Goal: Information Seeking & Learning: Find contact information

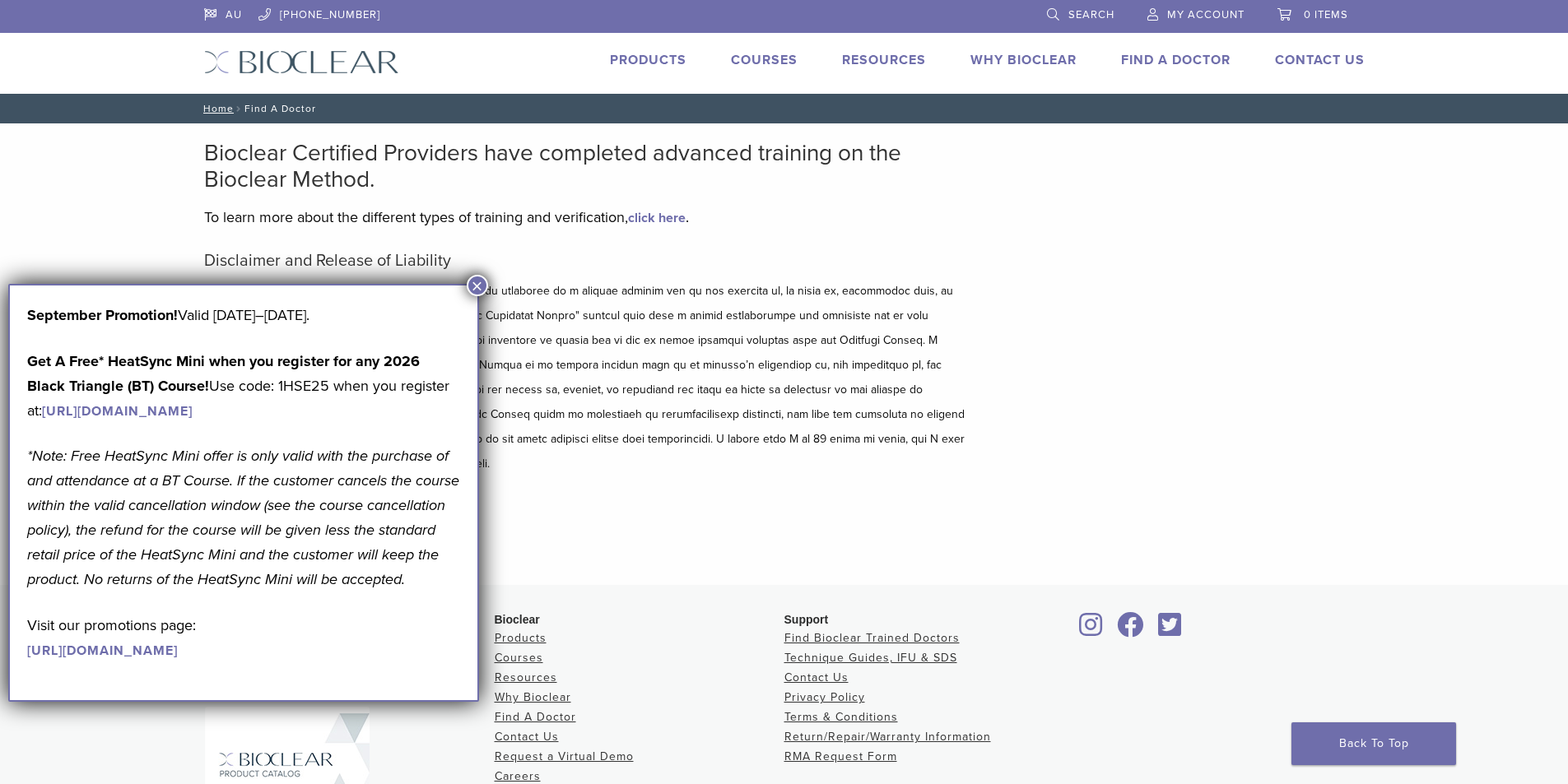
click at [496, 292] on p at bounding box center [586, 377] width 765 height 197
click at [471, 285] on button "×" at bounding box center [478, 286] width 22 height 22
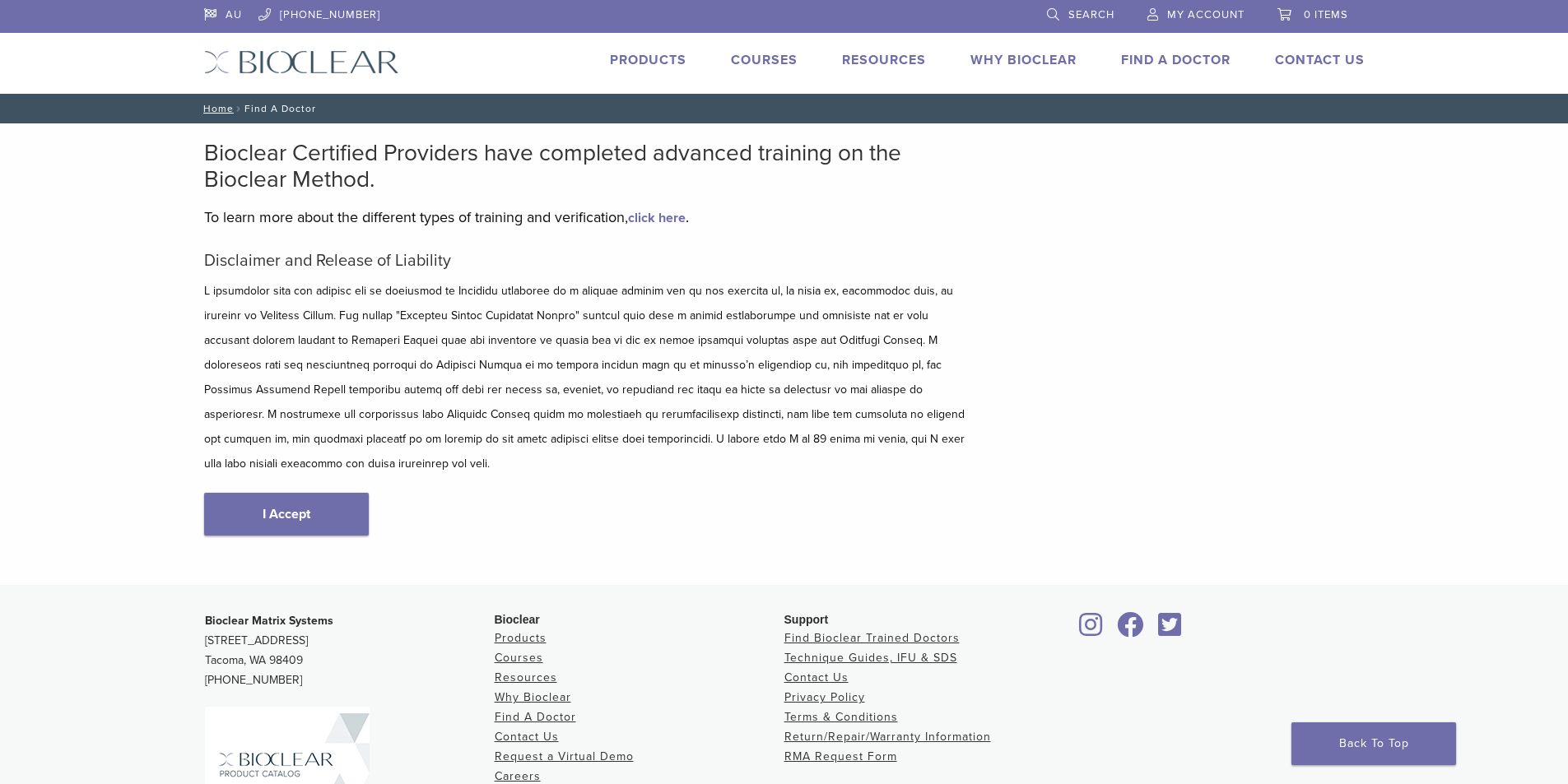
click at [1195, 60] on link "Find A Doctor" at bounding box center [1175, 60] width 109 height 17
click at [330, 493] on link "I Accept" at bounding box center [286, 513] width 165 height 43
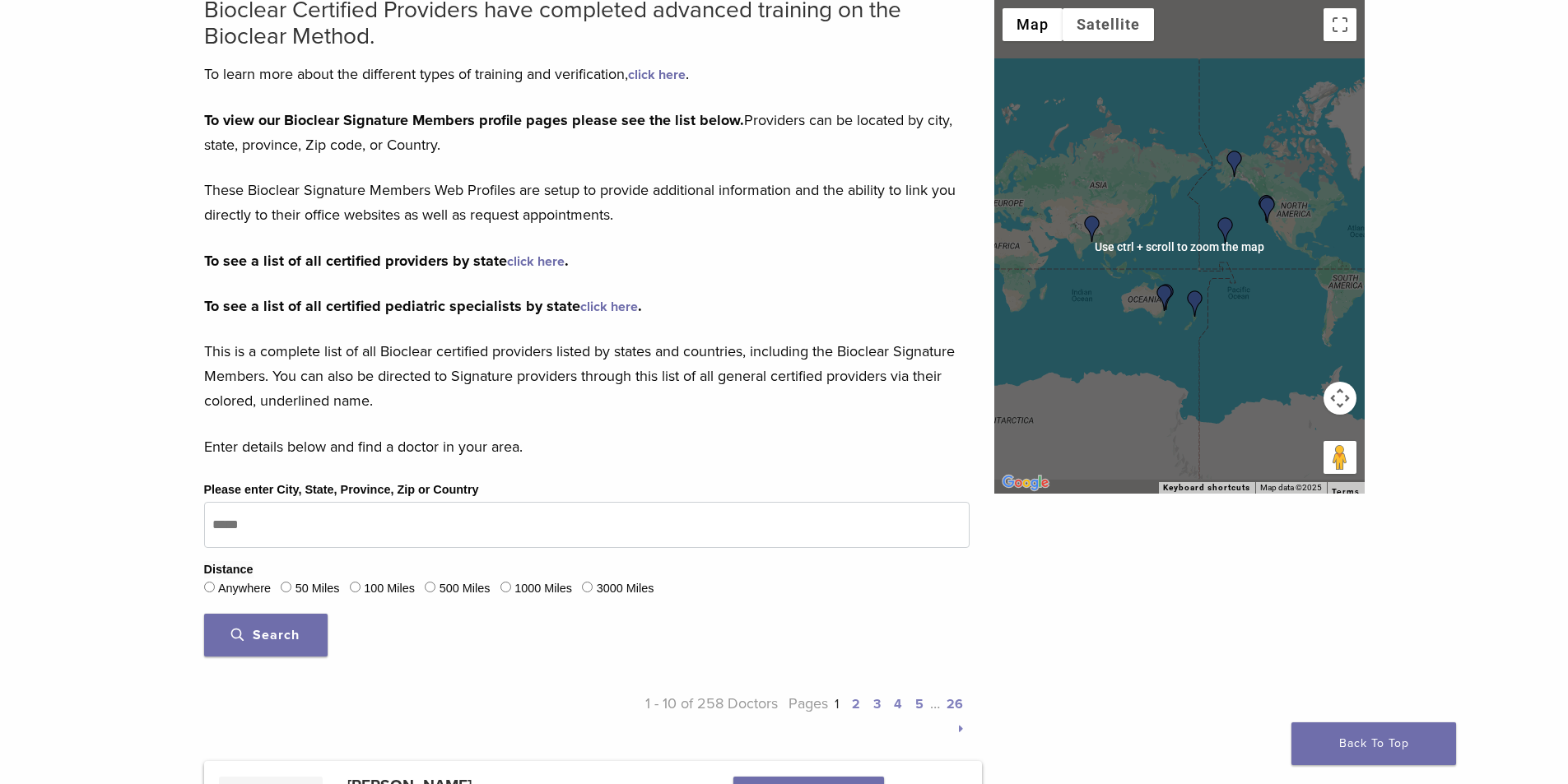
scroll to position [164, 0]
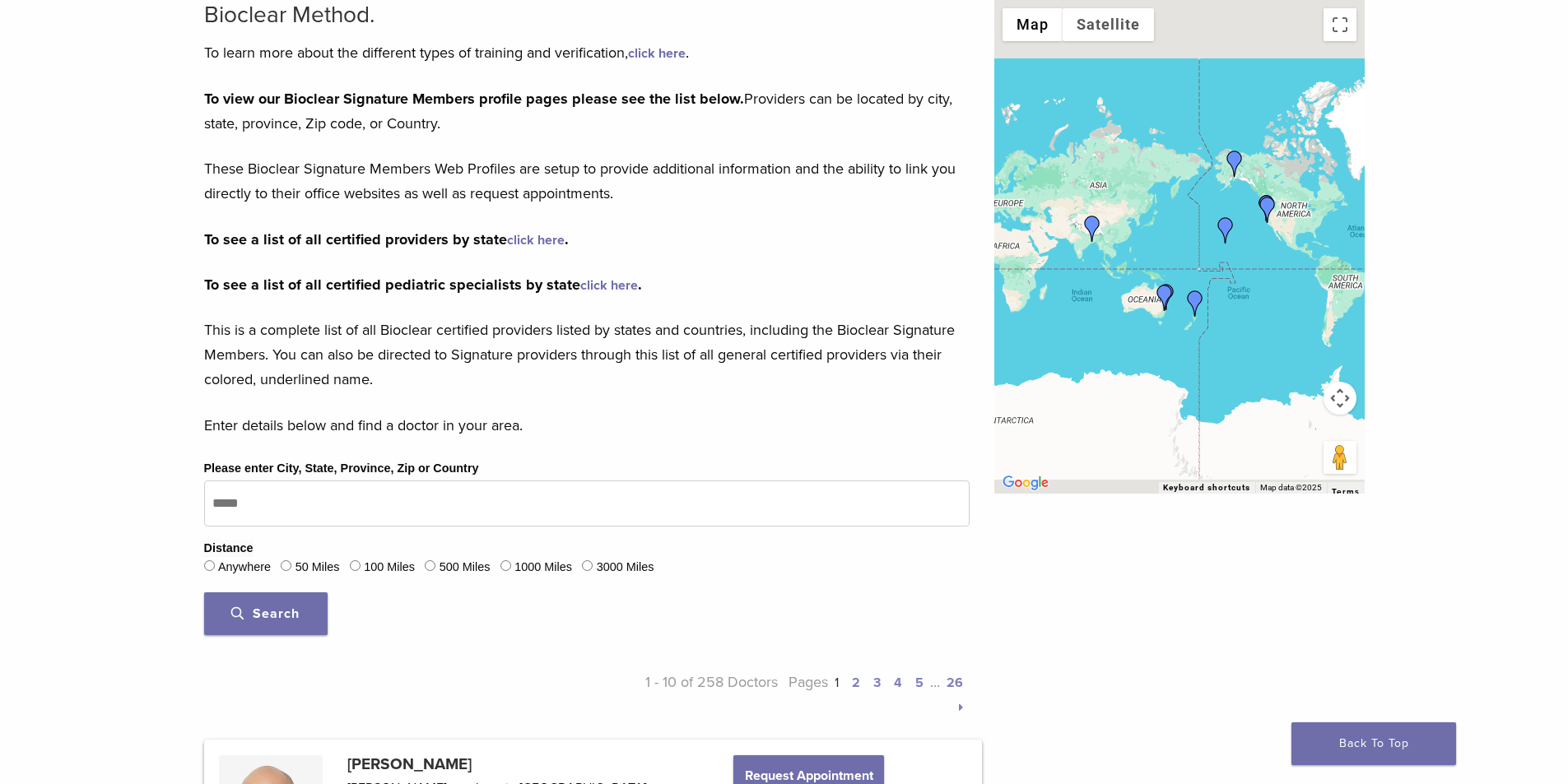
click at [1167, 310] on img "Dr. Geoffrey Wan" at bounding box center [1165, 298] width 27 height 27
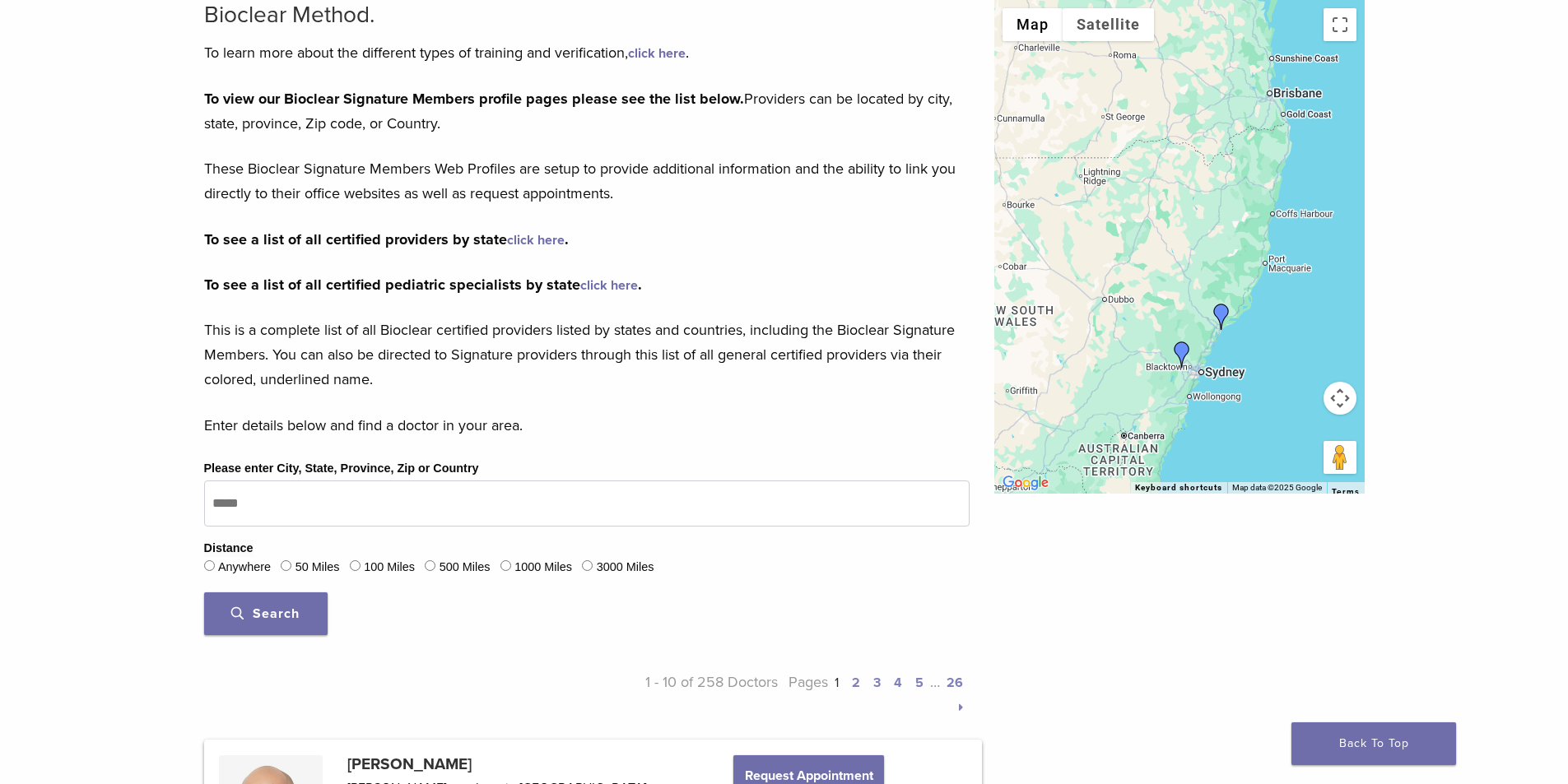
drag, startPoint x: 1188, startPoint y: 377, endPoint x: 1266, endPoint y: 349, distance: 82.9
click at [1306, 355] on div at bounding box center [1179, 246] width 370 height 493
click at [1241, 348] on div at bounding box center [1179, 246] width 370 height 493
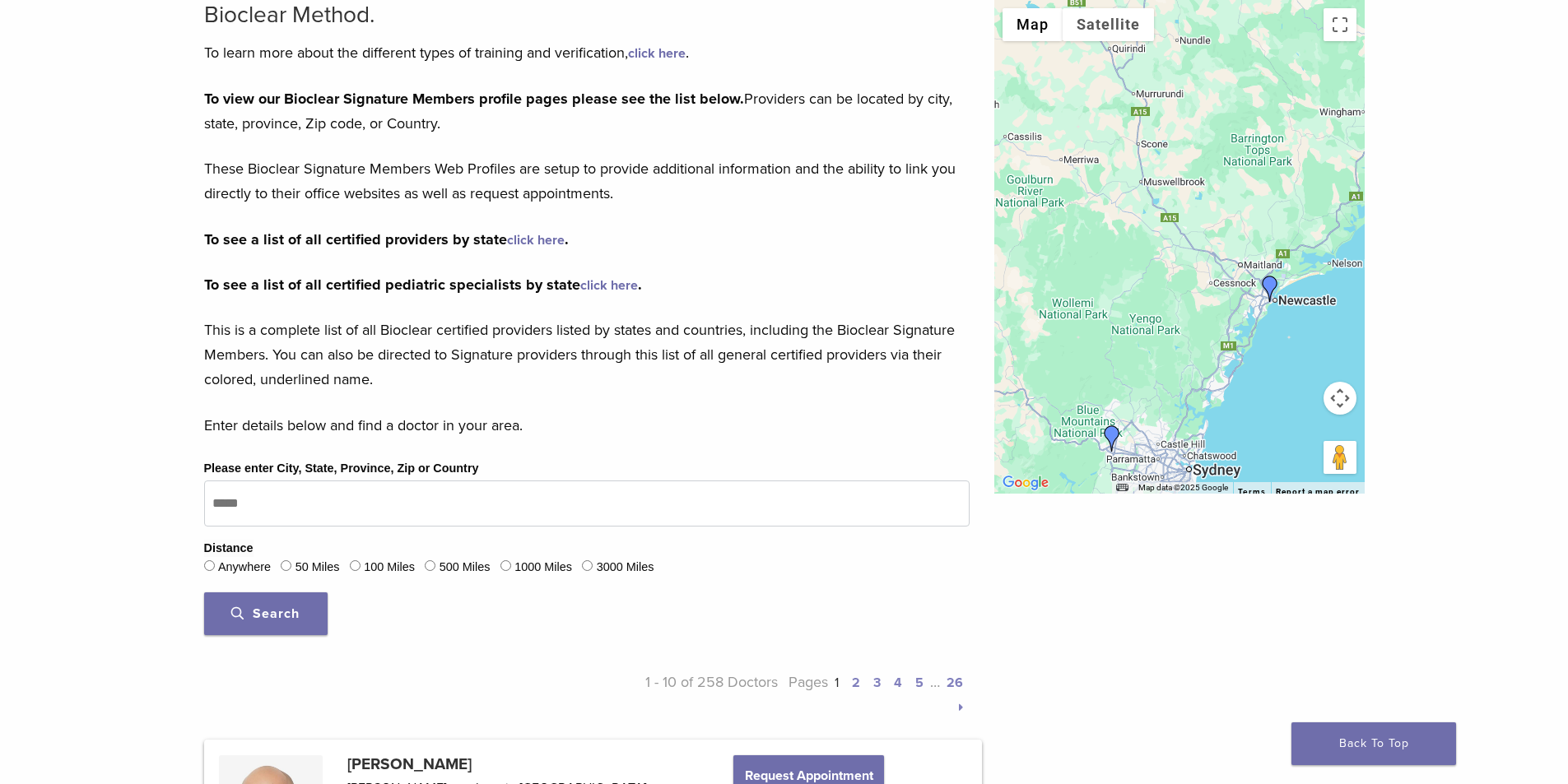
drag, startPoint x: 1165, startPoint y: 306, endPoint x: 1265, endPoint y: 314, distance: 100.3
click at [1265, 321] on div at bounding box center [1179, 246] width 370 height 493
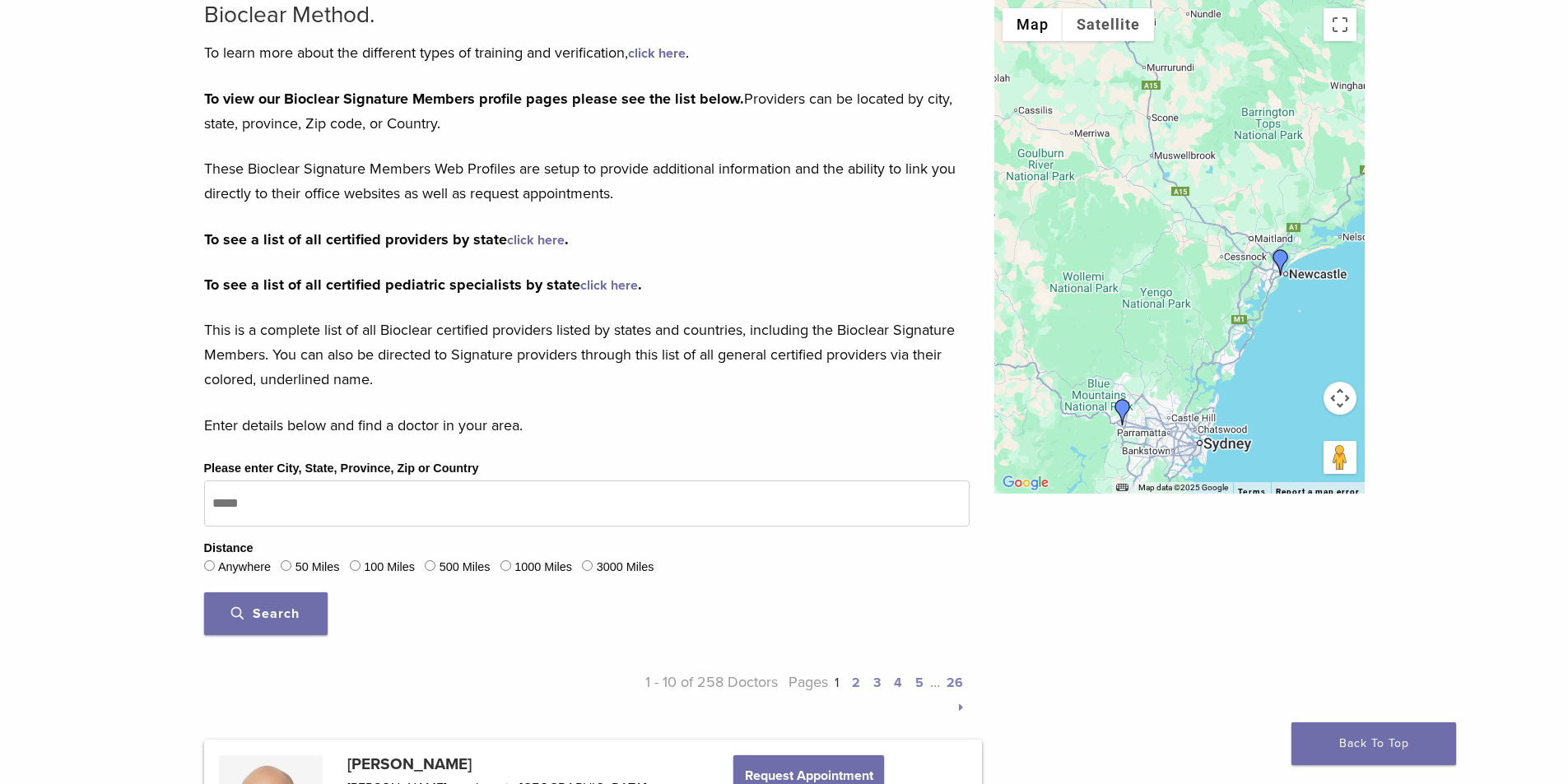
click at [1127, 402] on img "Dr. Geoffrey Wan" at bounding box center [1123, 412] width 27 height 27
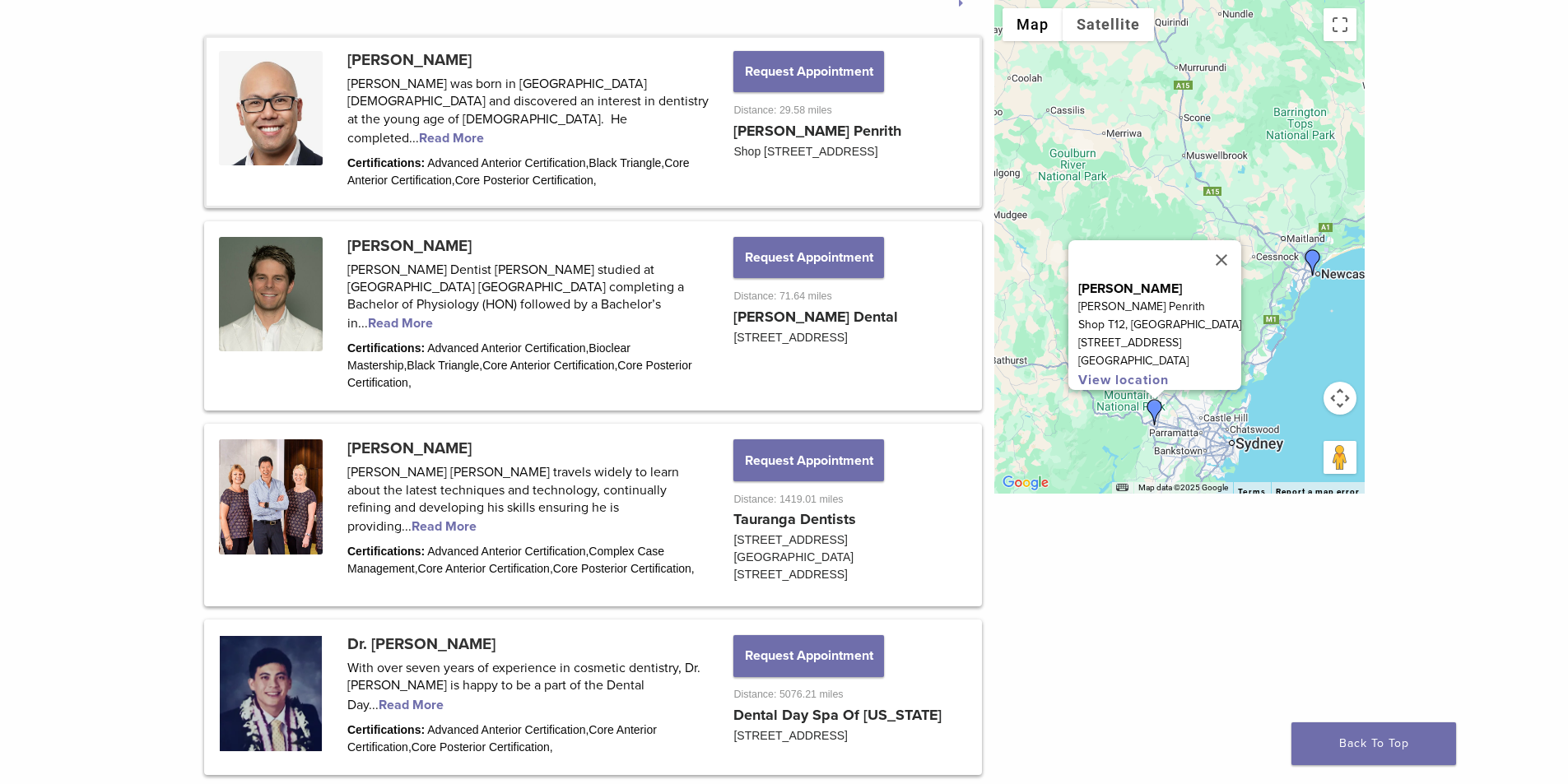
scroll to position [904, 0]
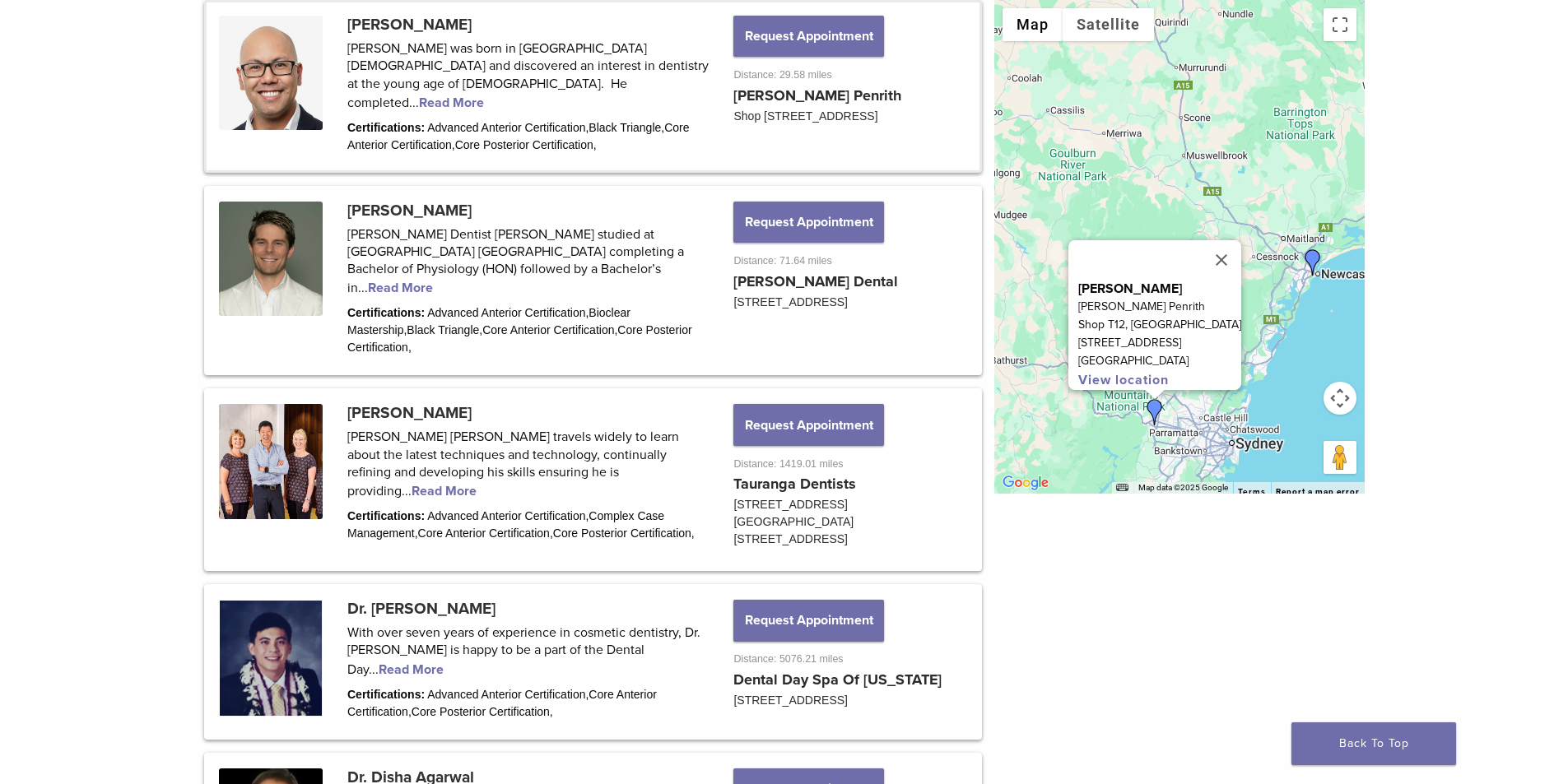
click at [1312, 257] on img "Dr. Edward Boulton" at bounding box center [1313, 263] width 27 height 27
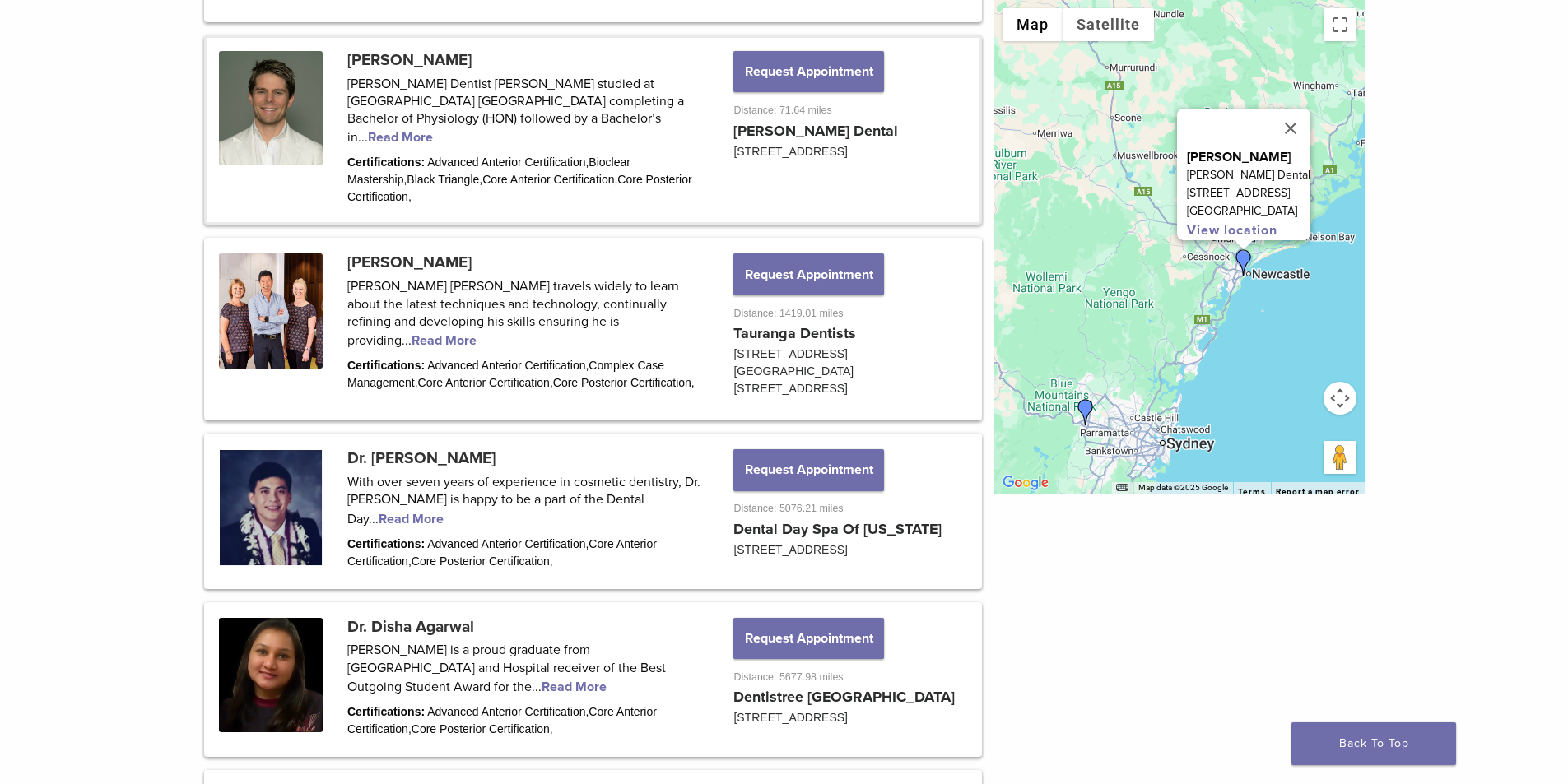
scroll to position [1083, 0]
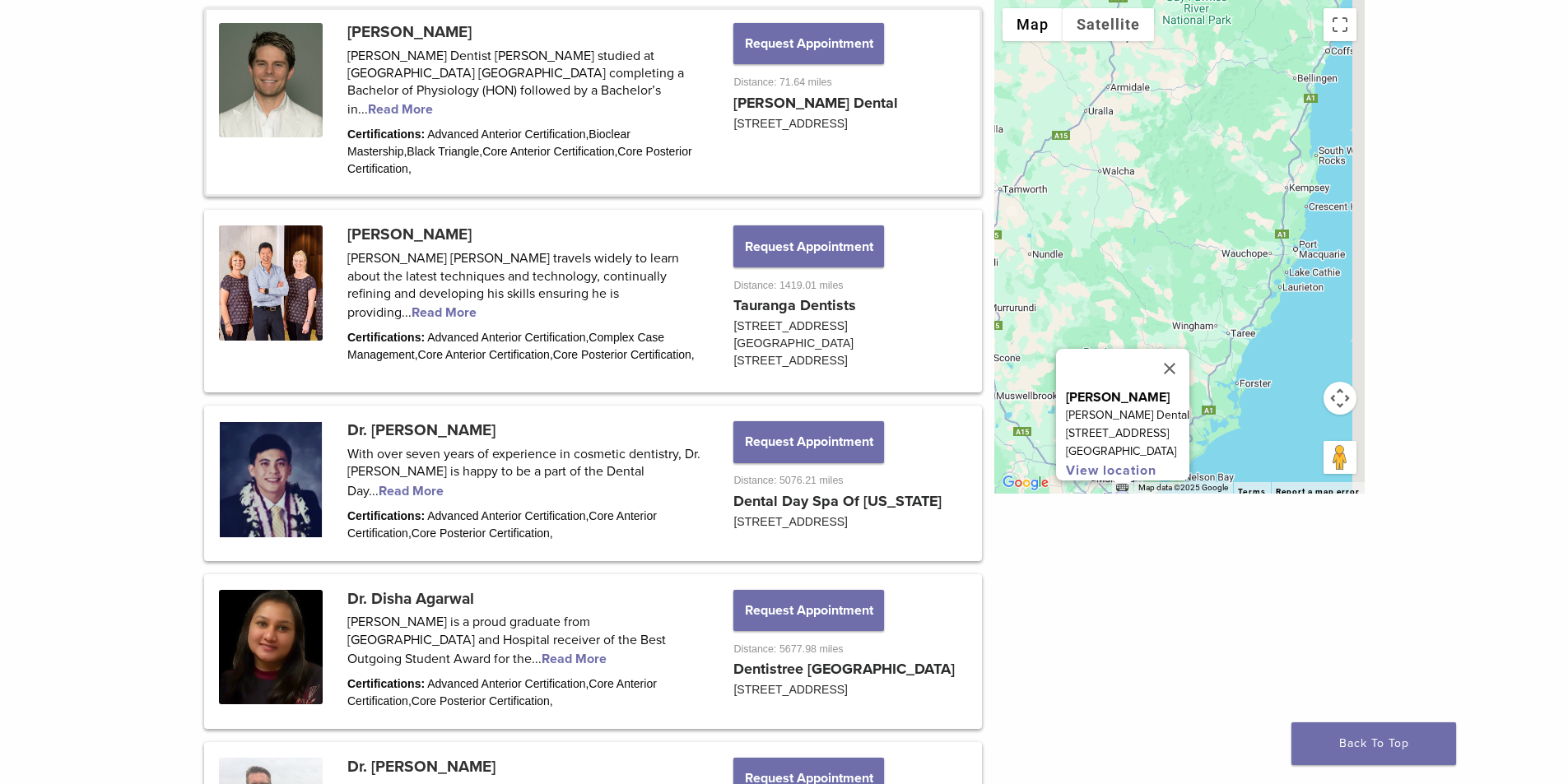
drag, startPoint x: 1321, startPoint y: 286, endPoint x: 1178, endPoint y: 480, distance: 241.0
click at [1177, 560] on div "← Move left → Move right ↑ Move up ↓ Move down + Zoom in - Zoom out Home Jump l…" at bounding box center [1179, 333] width 395 height 2586
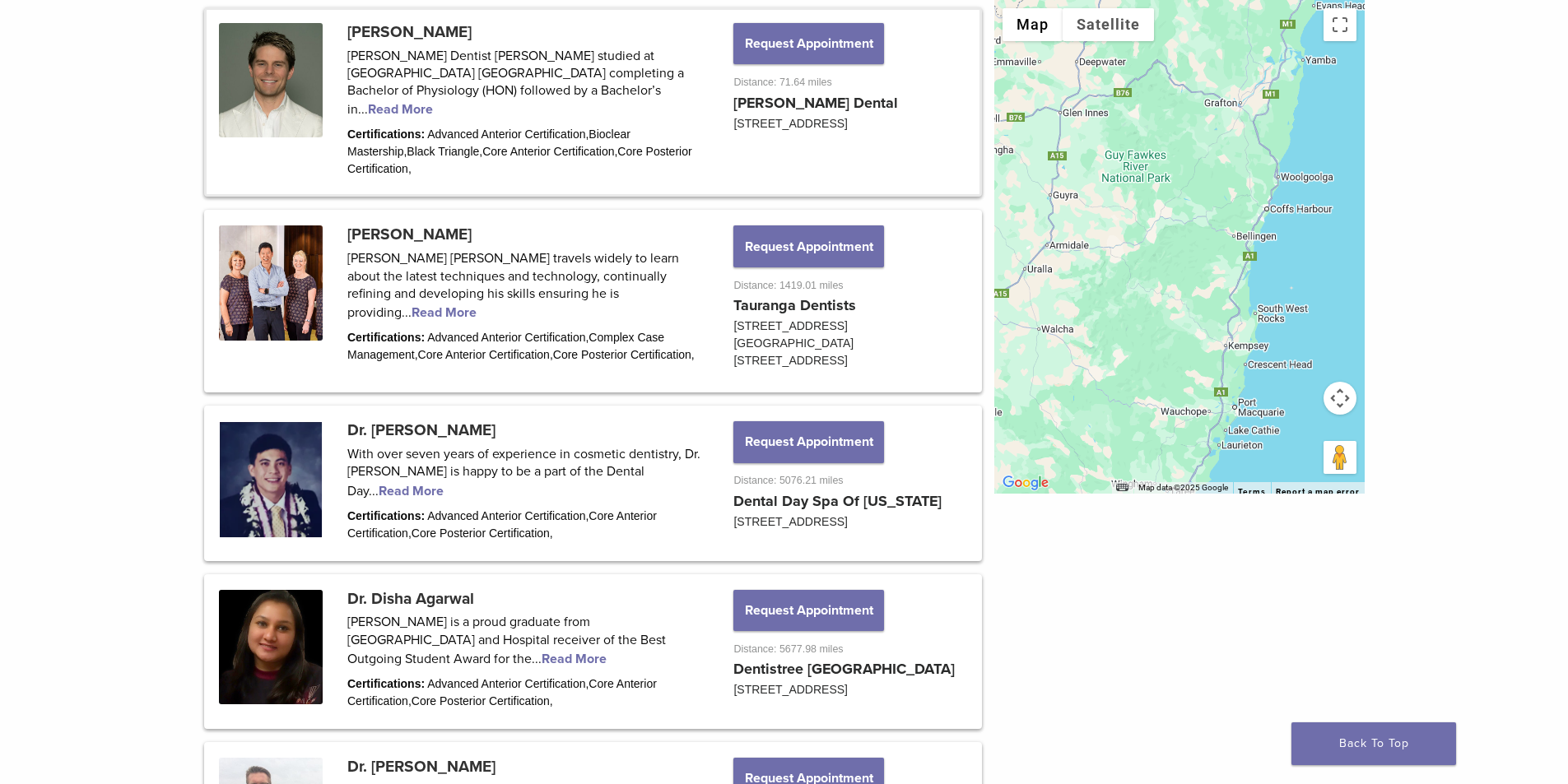
drag, startPoint x: 1259, startPoint y: 288, endPoint x: 1252, endPoint y: 376, distance: 88.3
click at [1224, 412] on div "Dr. Edward Boulton Boulton Dental 202 Glebe Road Merewether, NSW 2291 View loca…" at bounding box center [1179, 246] width 370 height 493
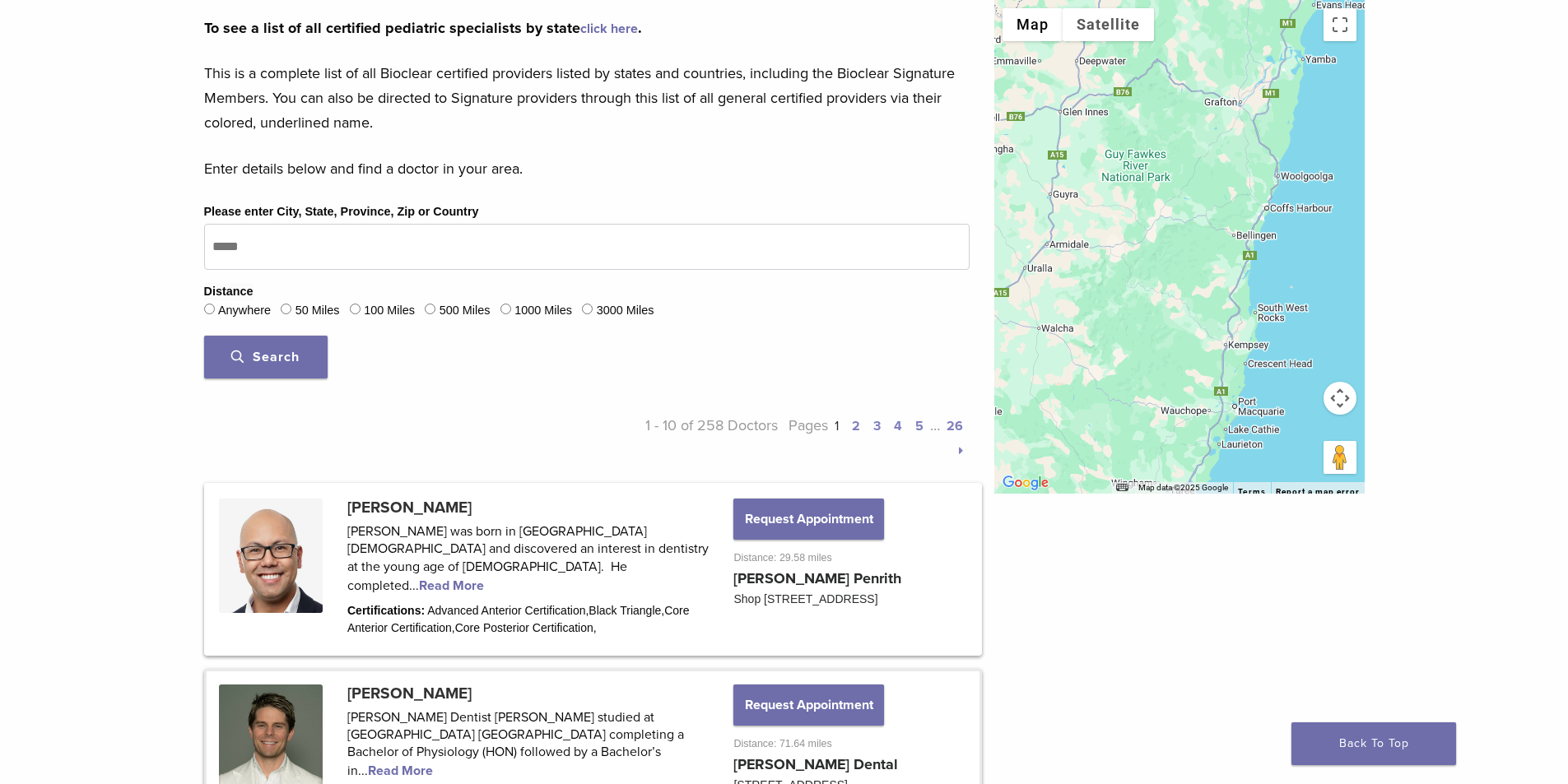
scroll to position [589, 0]
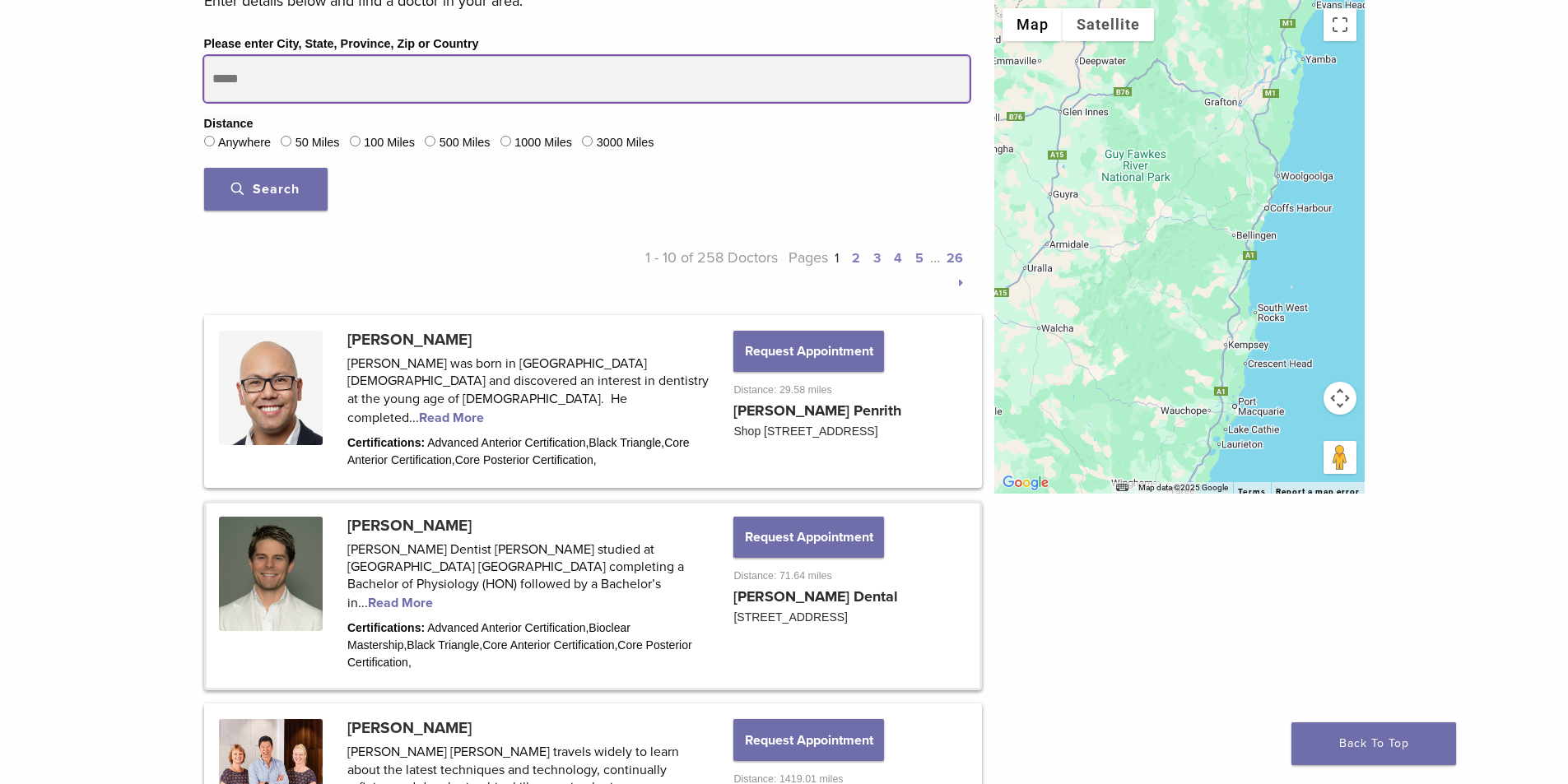
drag, startPoint x: 265, startPoint y: 76, endPoint x: 90, endPoint y: 107, distance: 177.7
type input "**********"
click at [204, 168] on button "Search" at bounding box center [266, 189] width 124 height 43
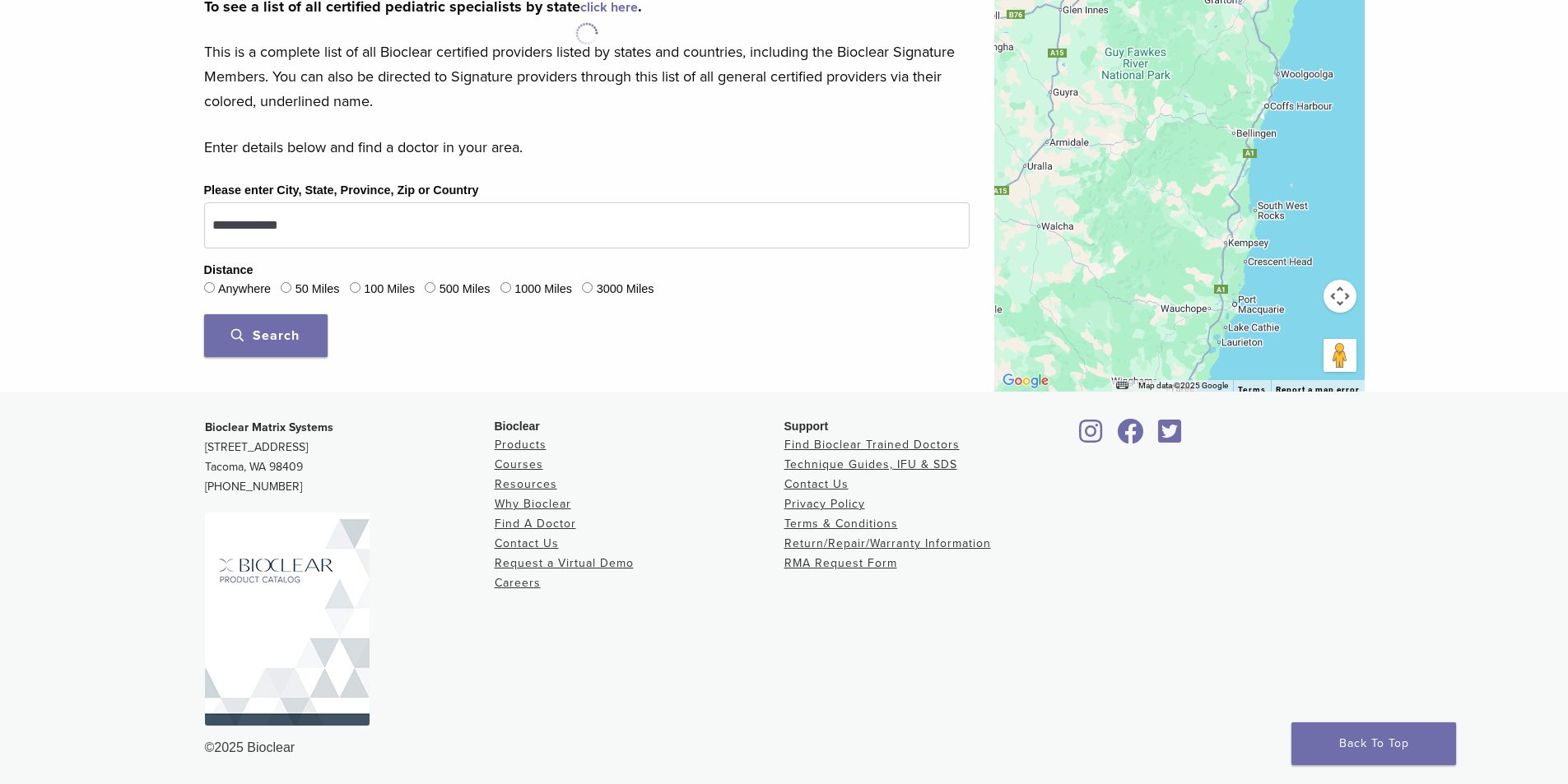
click at [242, 331] on span "Search" at bounding box center [266, 336] width 69 height 17
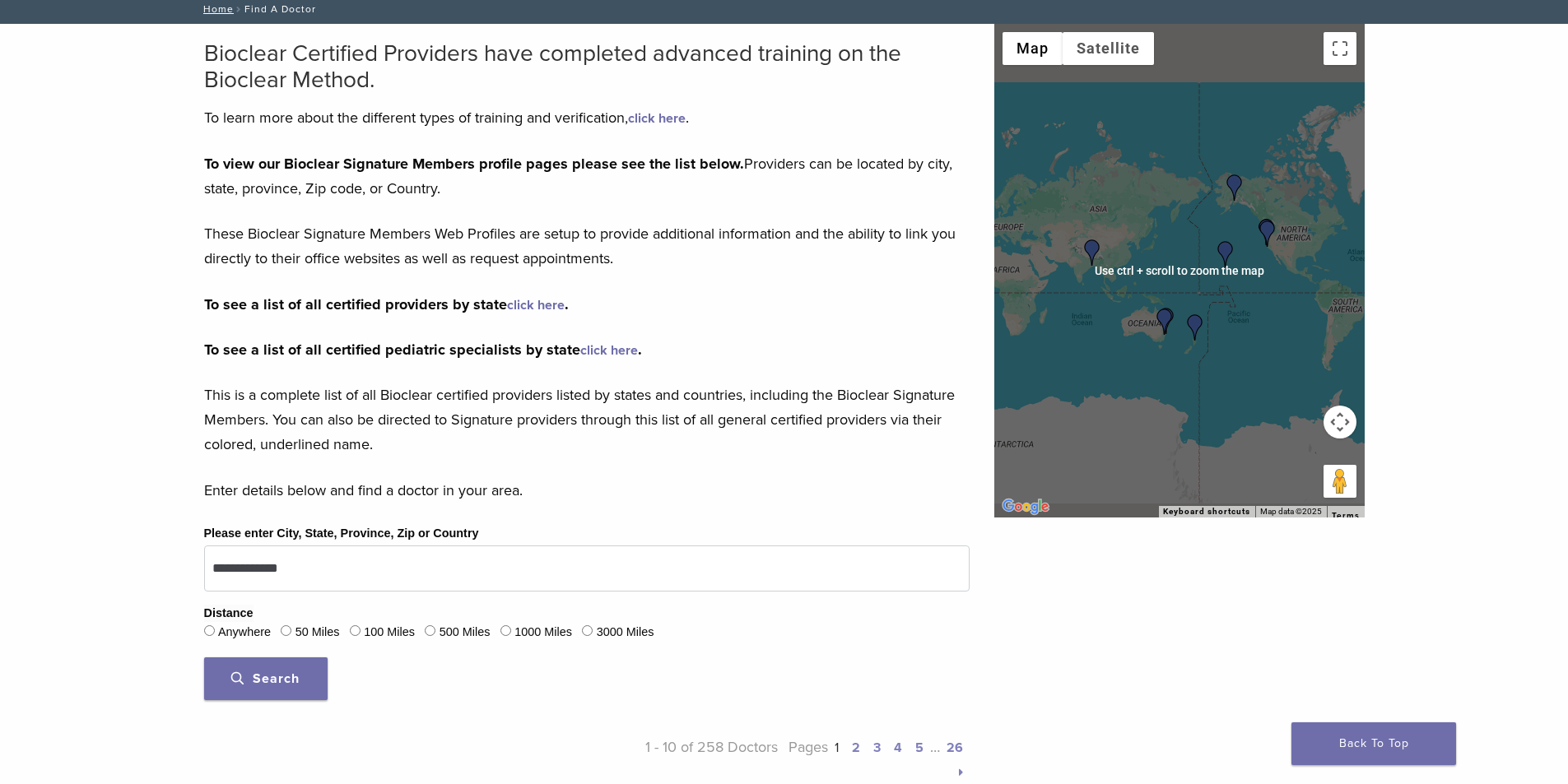
scroll to position [114, 0]
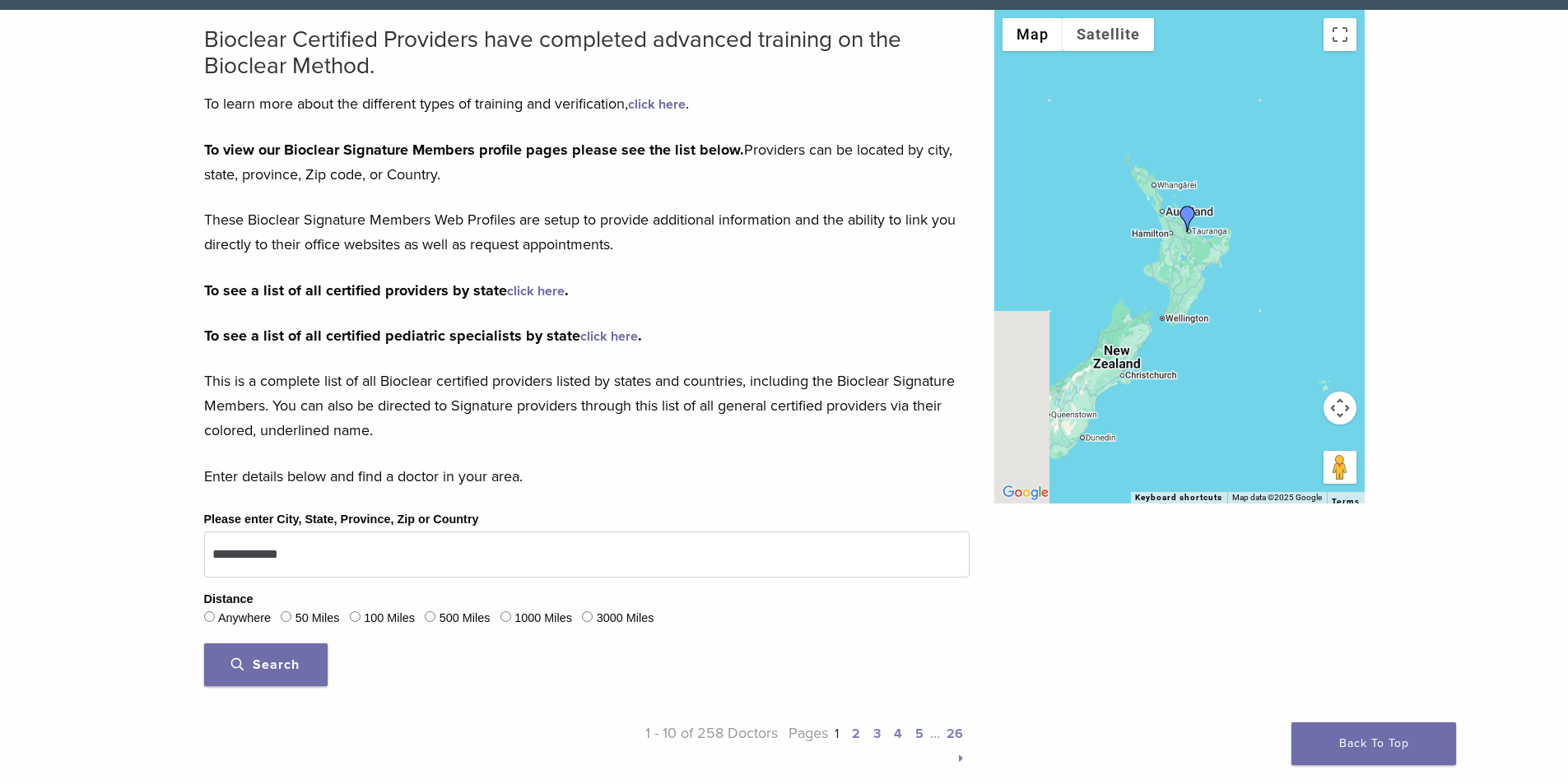
drag, startPoint x: 1050, startPoint y: 305, endPoint x: 1314, endPoint y: 352, distance: 268.2
click at [1314, 352] on div at bounding box center [1179, 256] width 370 height 493
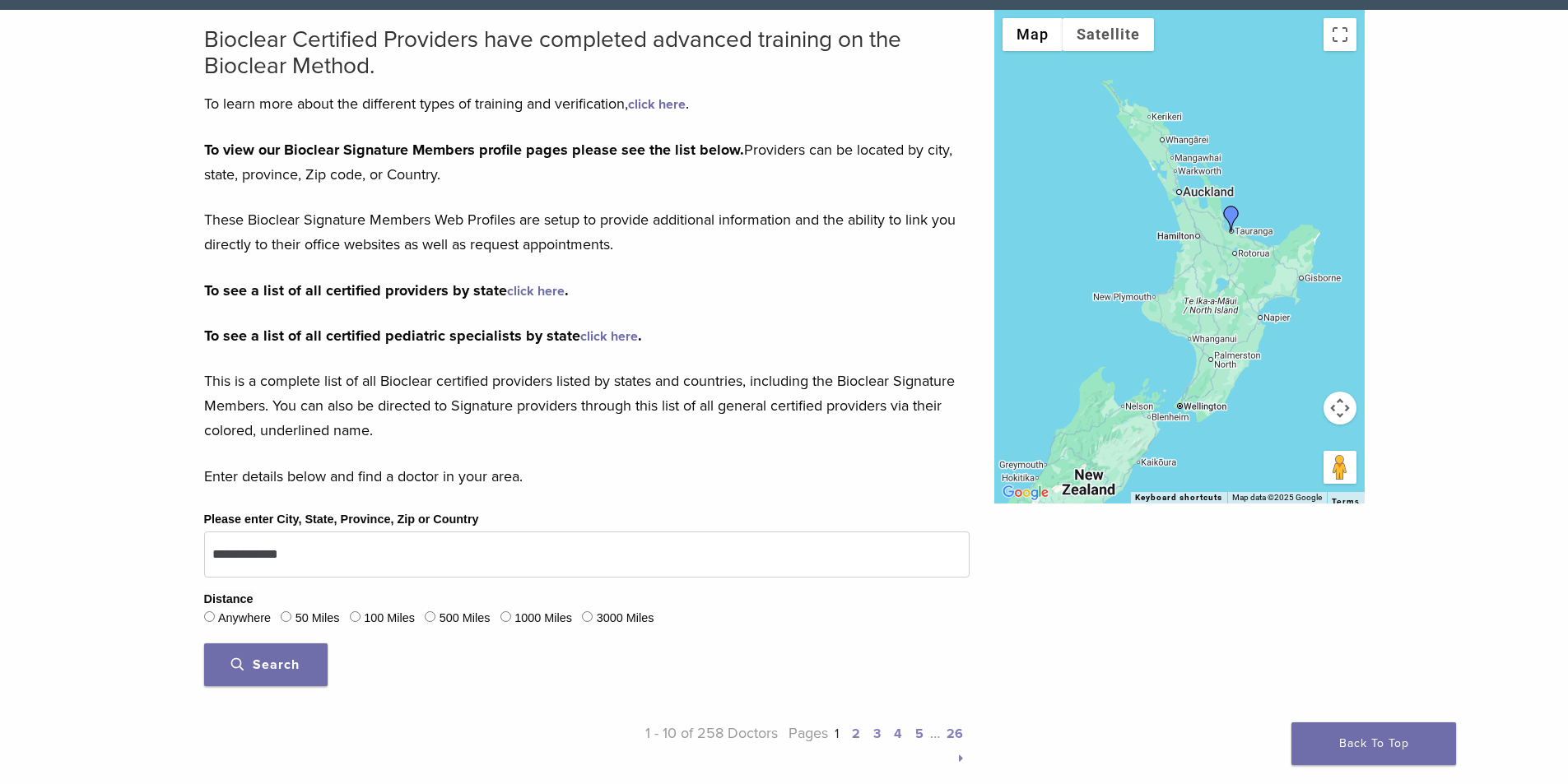
drag, startPoint x: 1191, startPoint y: 281, endPoint x: 1188, endPoint y: 312, distance: 31.1
click at [1188, 317] on div at bounding box center [1179, 256] width 370 height 493
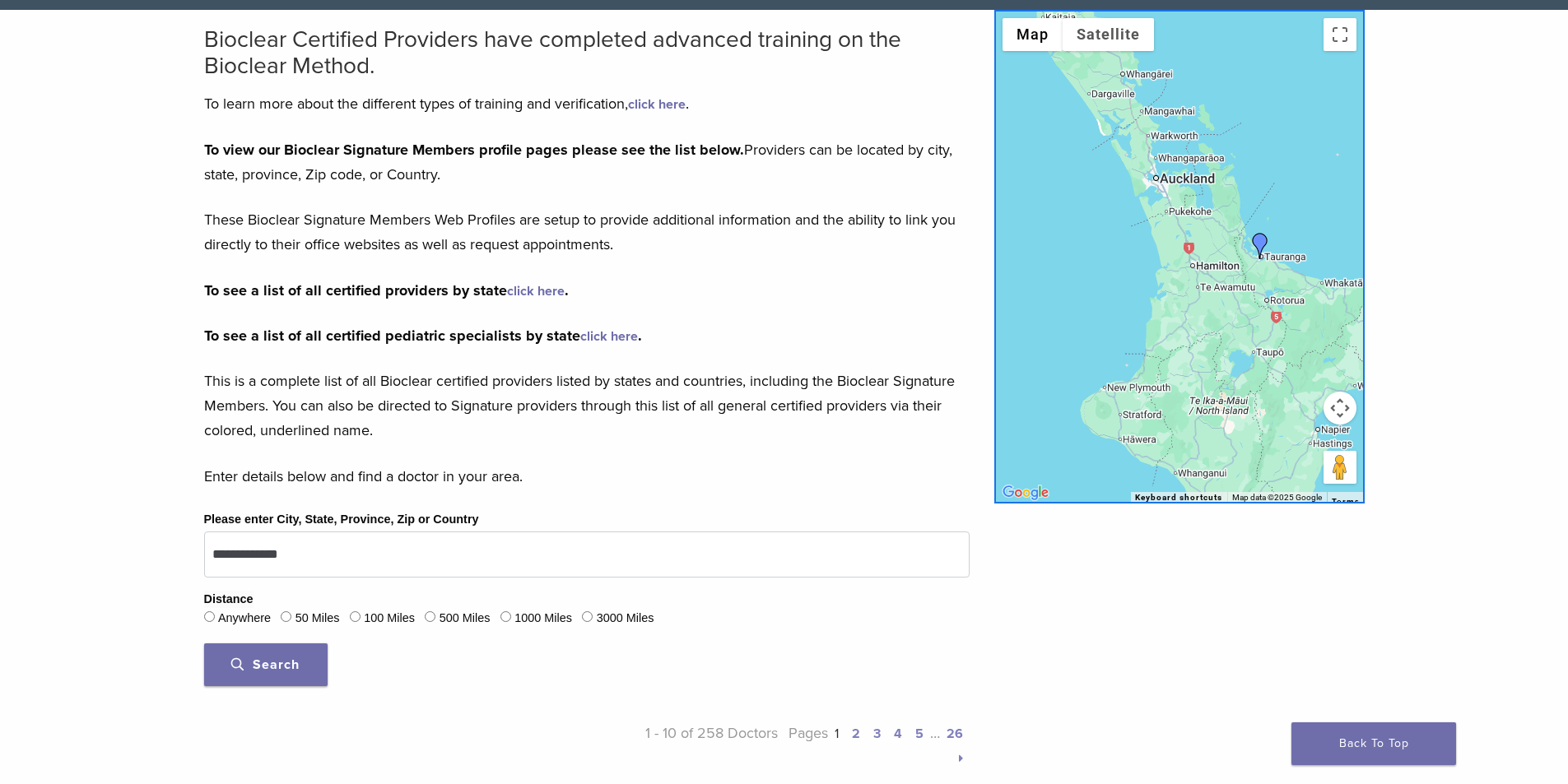
click at [1257, 236] on img "kevin tims" at bounding box center [1261, 246] width 27 height 27
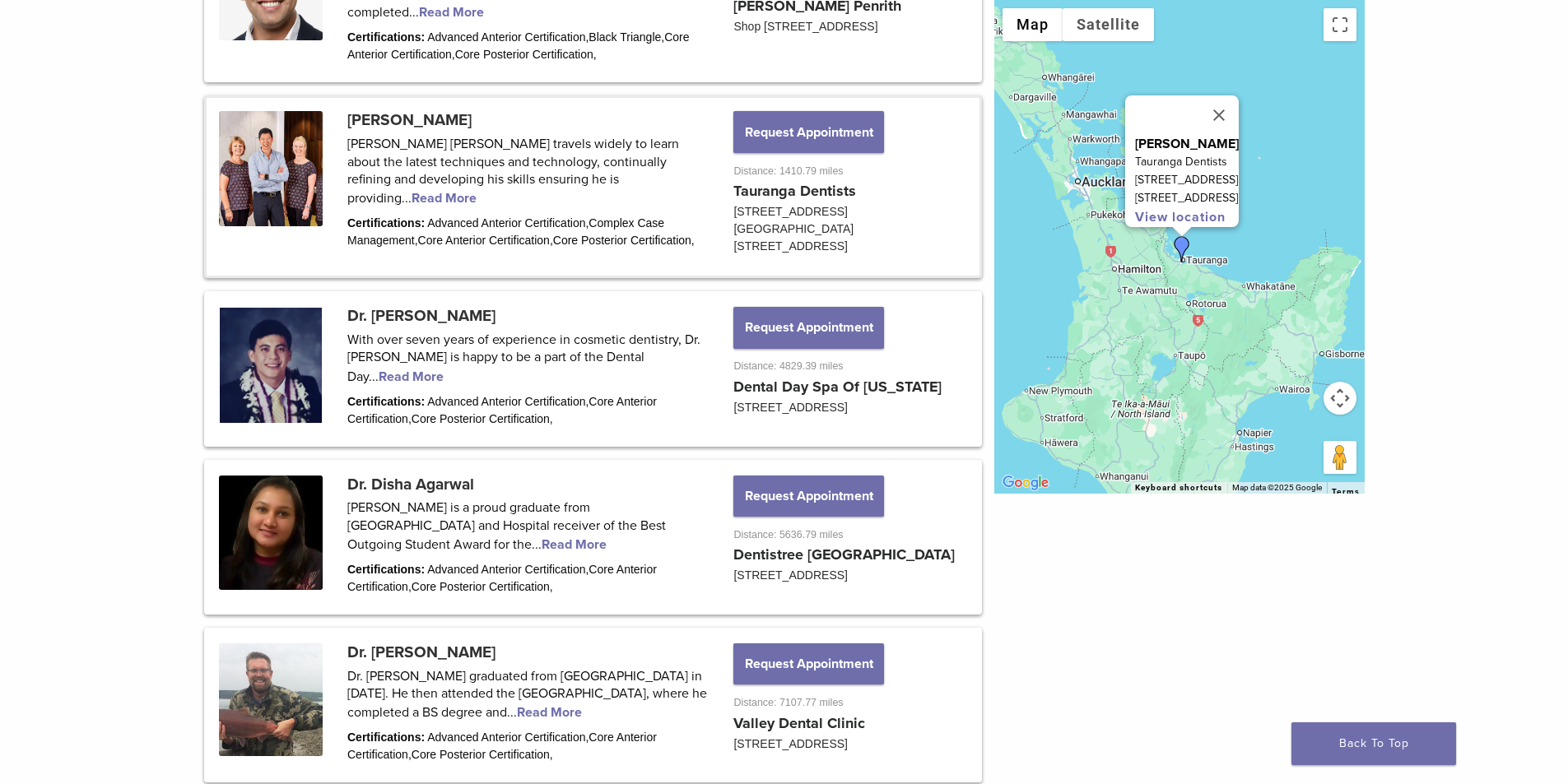
scroll to position [1168, 0]
